Goal: Information Seeking & Learning: Find specific page/section

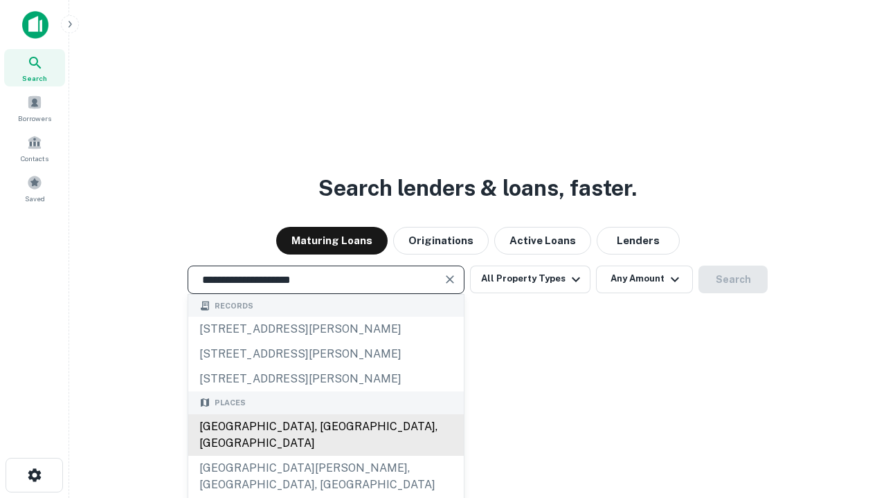
click at [325, 456] on div "[GEOGRAPHIC_DATA], [GEOGRAPHIC_DATA], [GEOGRAPHIC_DATA]" at bounding box center [325, 436] width 275 height 42
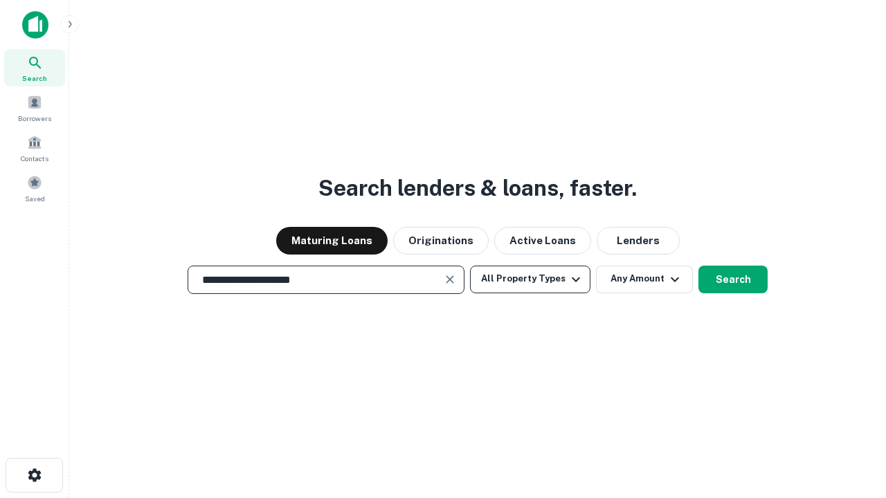
type input "**********"
click at [530, 279] on button "All Property Types" at bounding box center [530, 280] width 120 height 28
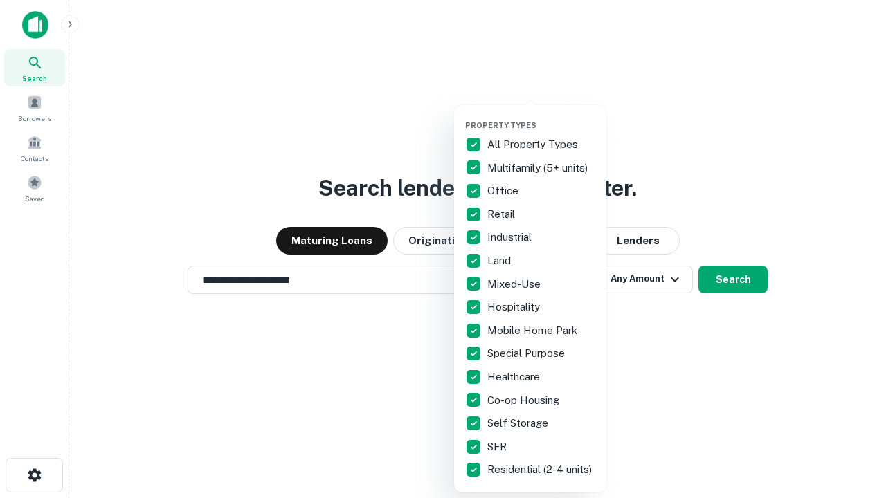
click at [541, 116] on button "button" at bounding box center [541, 116] width 152 height 1
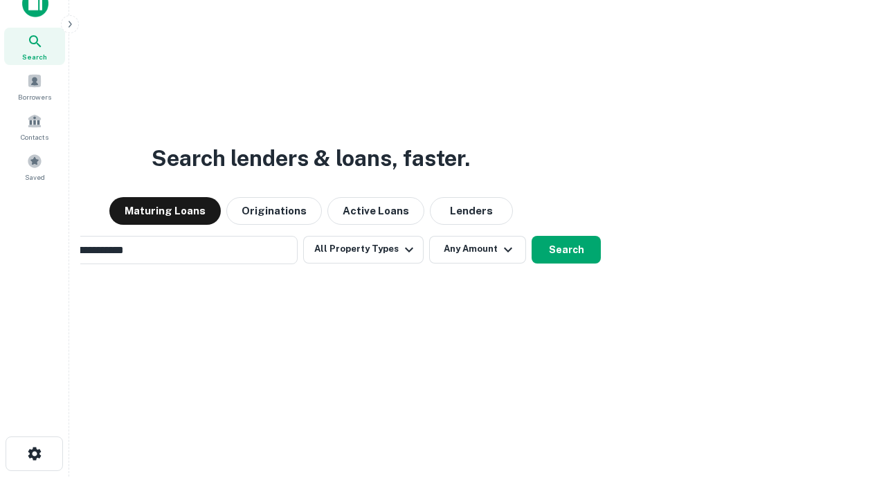
scroll to position [22, 0]
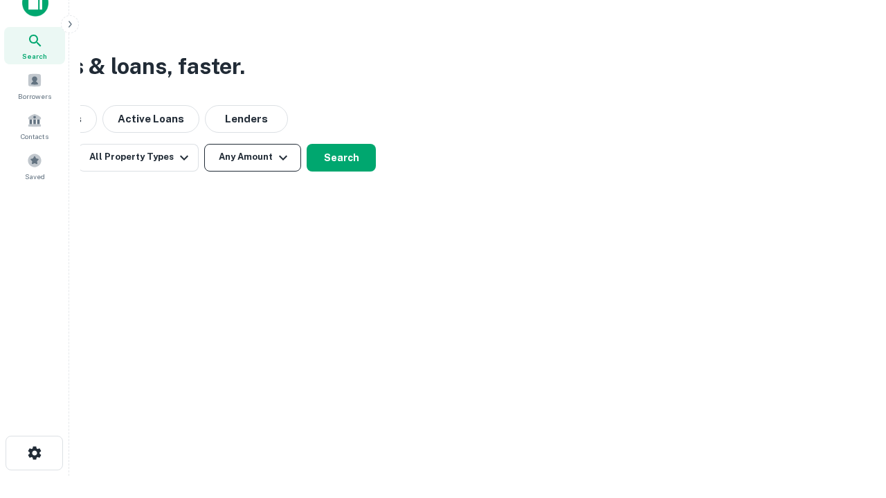
click at [253, 157] on button "Any Amount" at bounding box center [252, 158] width 97 height 28
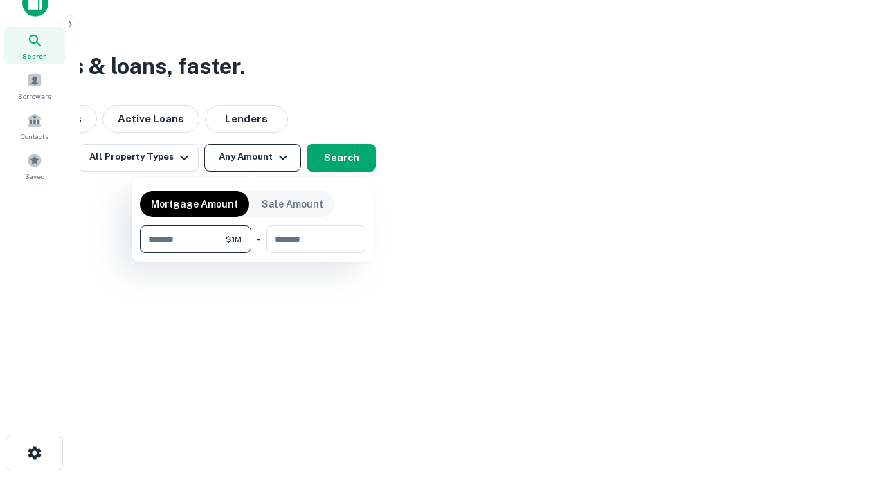
type input "*******"
click at [253, 253] on button "button" at bounding box center [253, 253] width 226 height 1
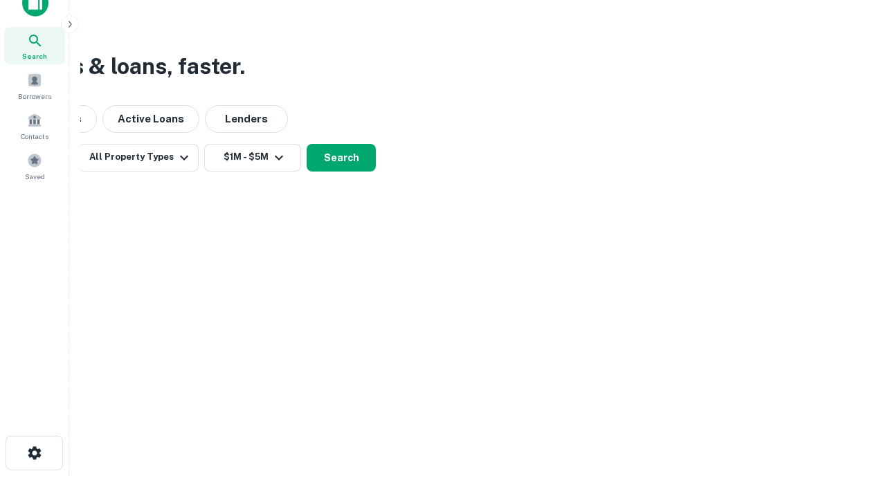
scroll to position [21, 0]
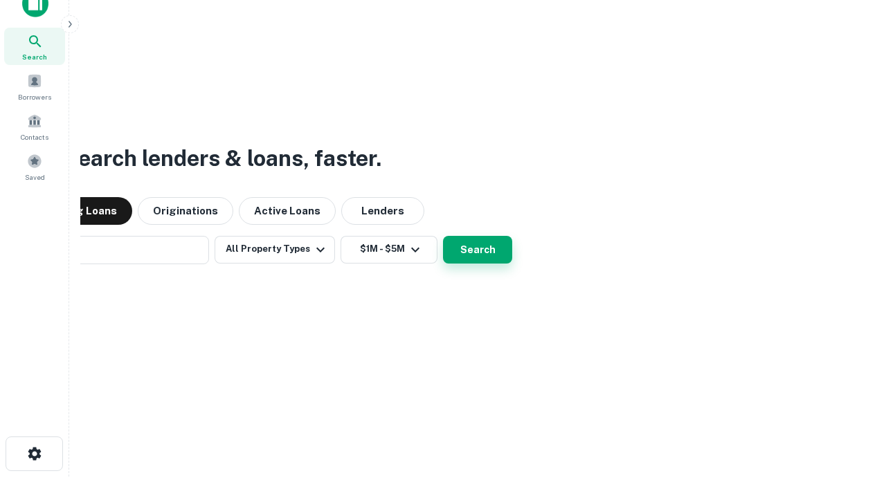
click at [443, 236] on button "Search" at bounding box center [477, 250] width 69 height 28
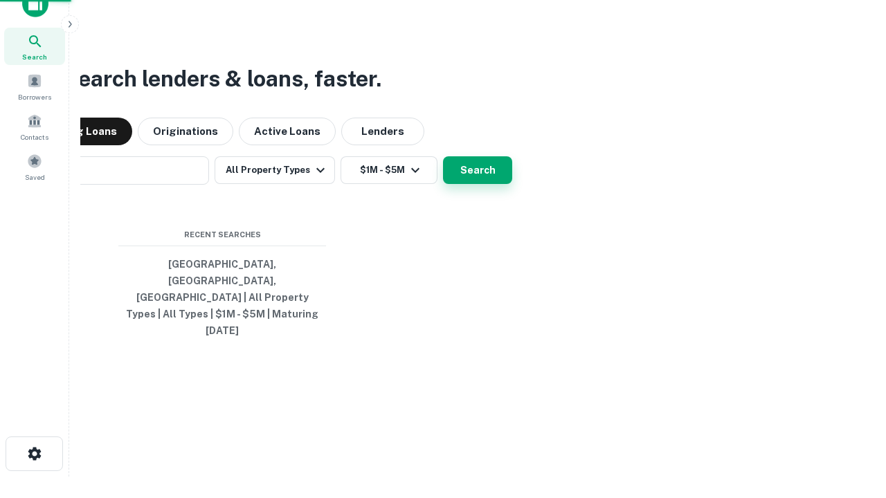
scroll to position [22, 0]
